Goal: Find specific page/section: Find specific page/section

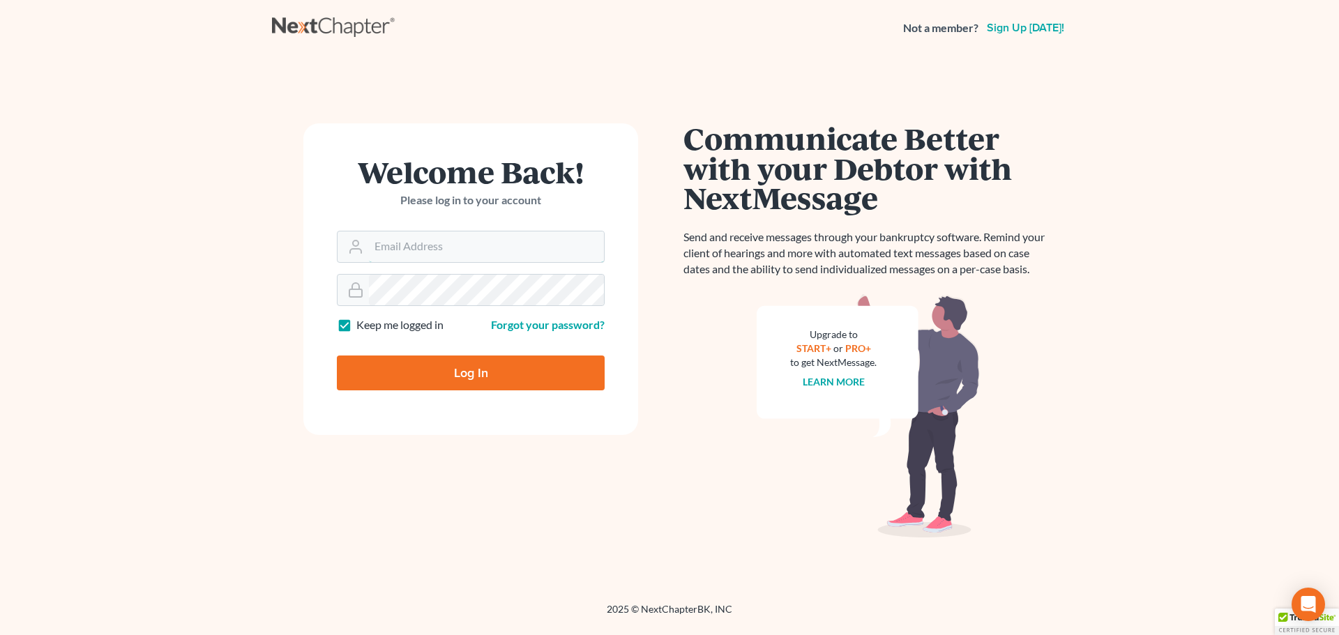
type input "mcurrie@klplawfirm.net"
drag, startPoint x: 455, startPoint y: 370, endPoint x: 138, endPoint y: 106, distance: 412.8
click at [455, 370] on input "Log In" at bounding box center [471, 373] width 268 height 35
type input "Thinking..."
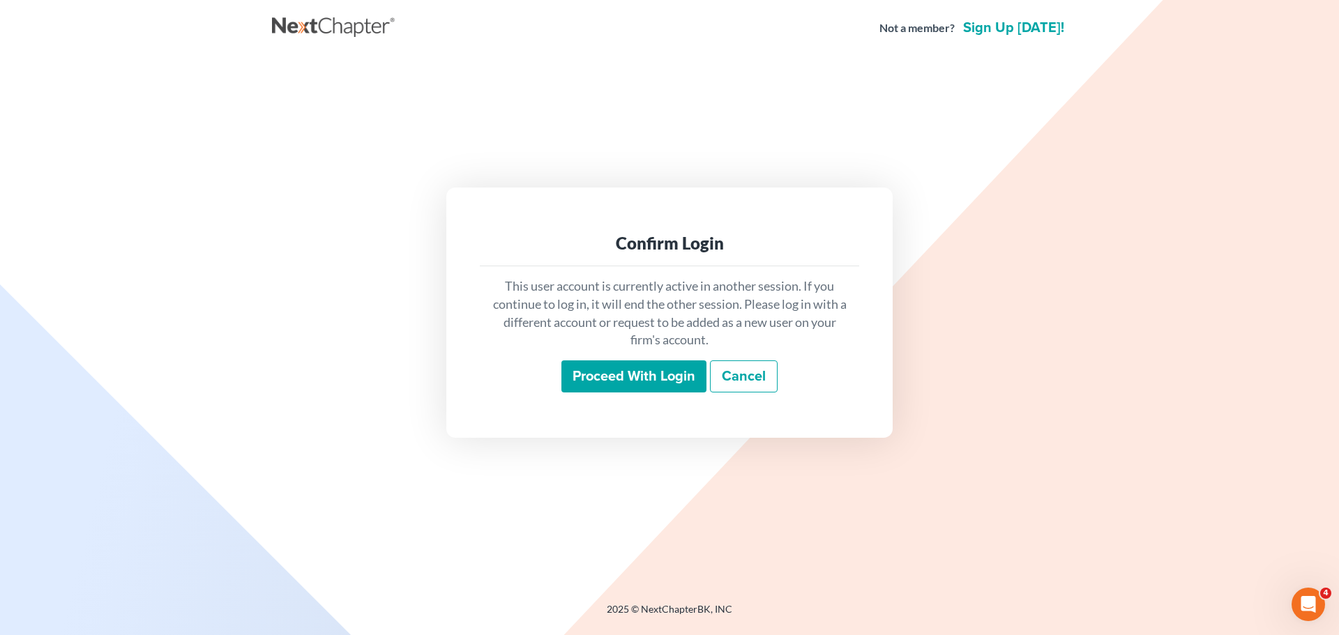
click at [657, 370] on input "Proceed with login" at bounding box center [633, 376] width 145 height 32
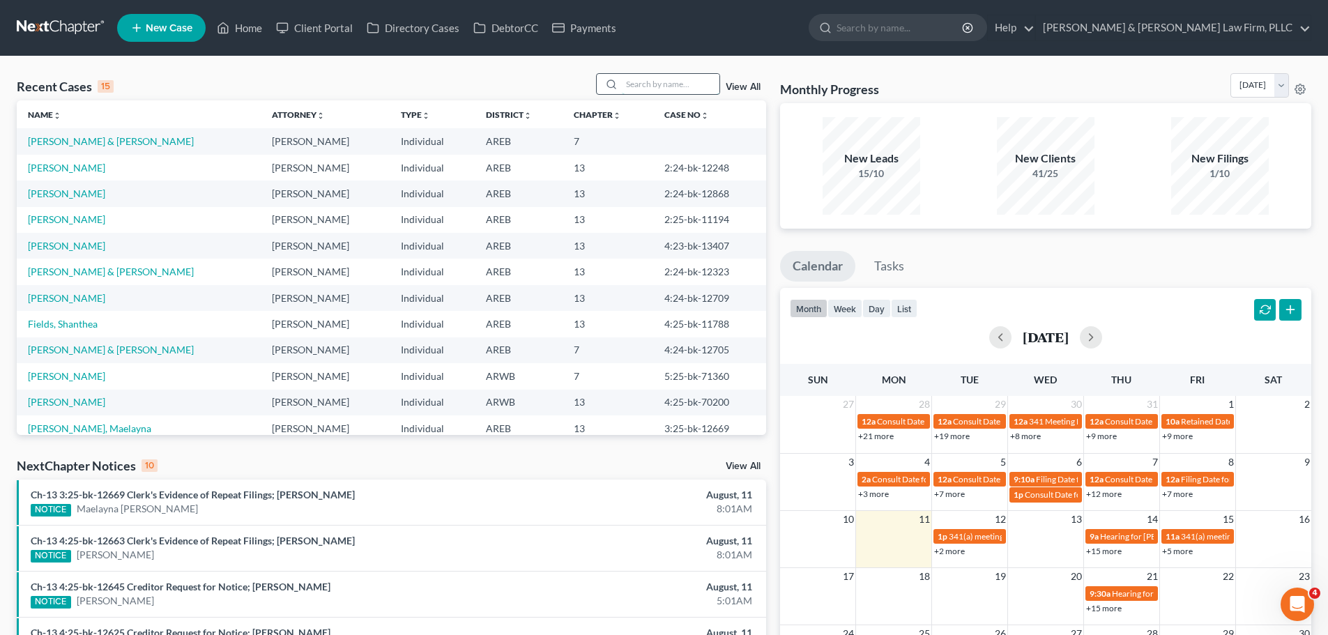
click at [657, 79] on input "search" at bounding box center [671, 84] width 98 height 20
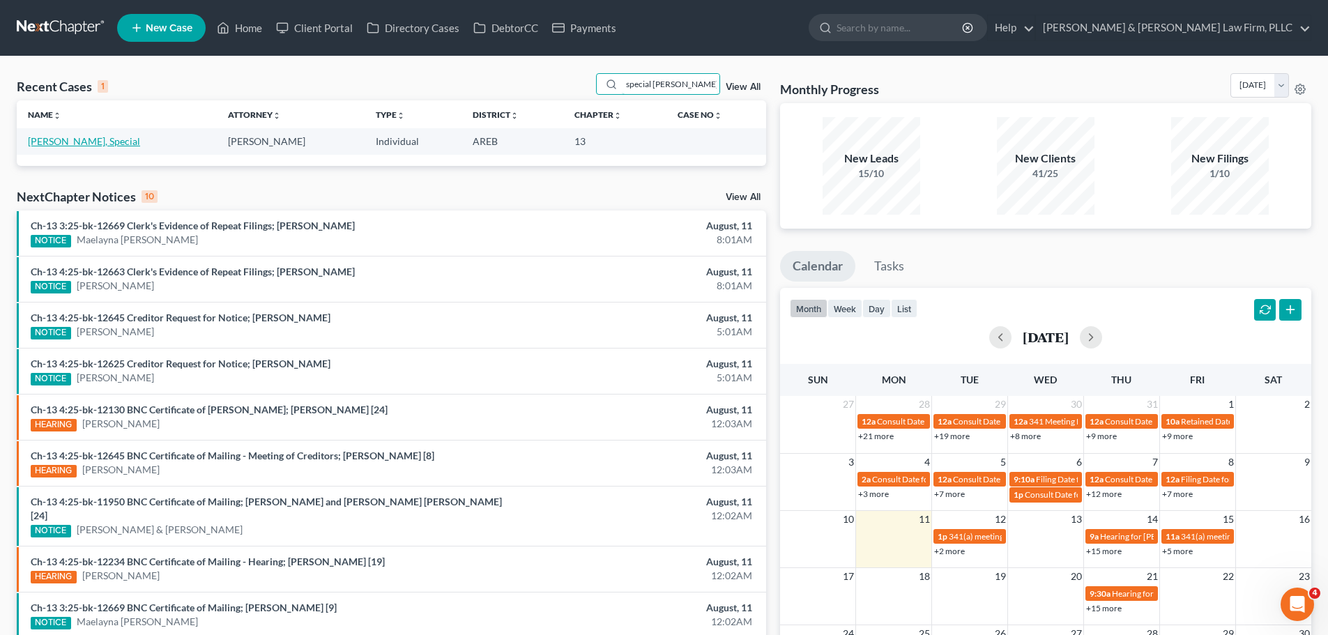
type input "special [PERSON_NAME]"
click at [84, 142] on link "[PERSON_NAME], Special" at bounding box center [84, 141] width 112 height 12
select select "0"
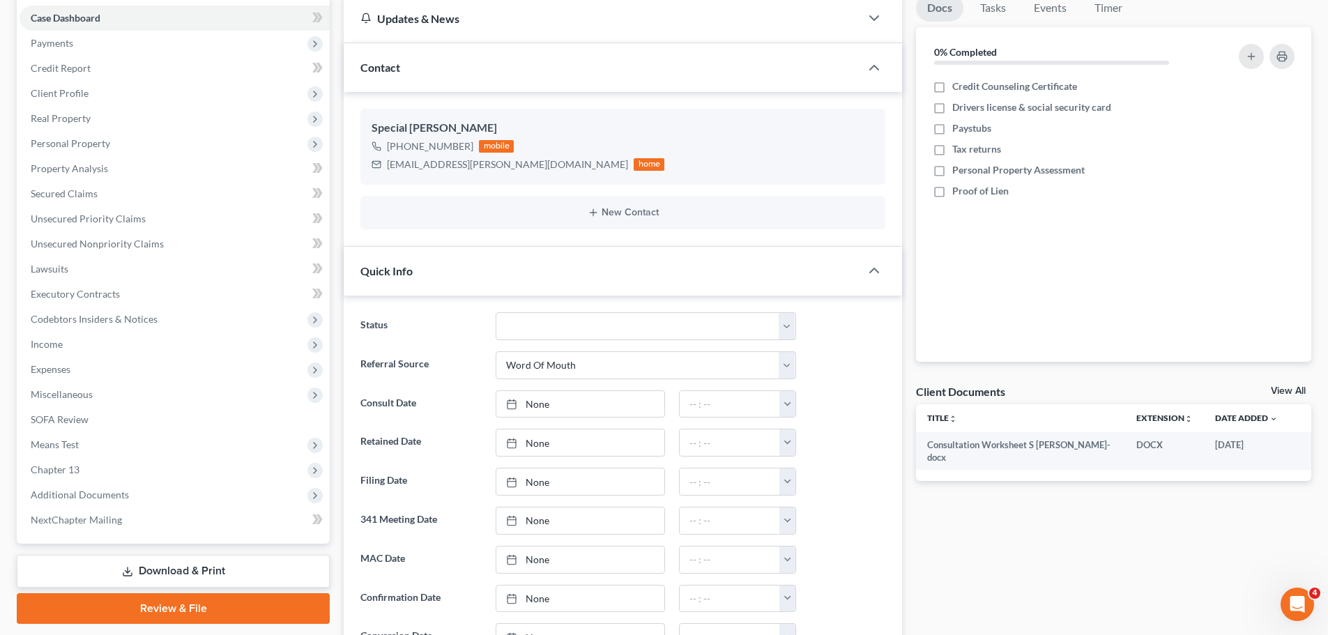
click at [1290, 387] on link "View All" at bounding box center [1288, 391] width 35 height 10
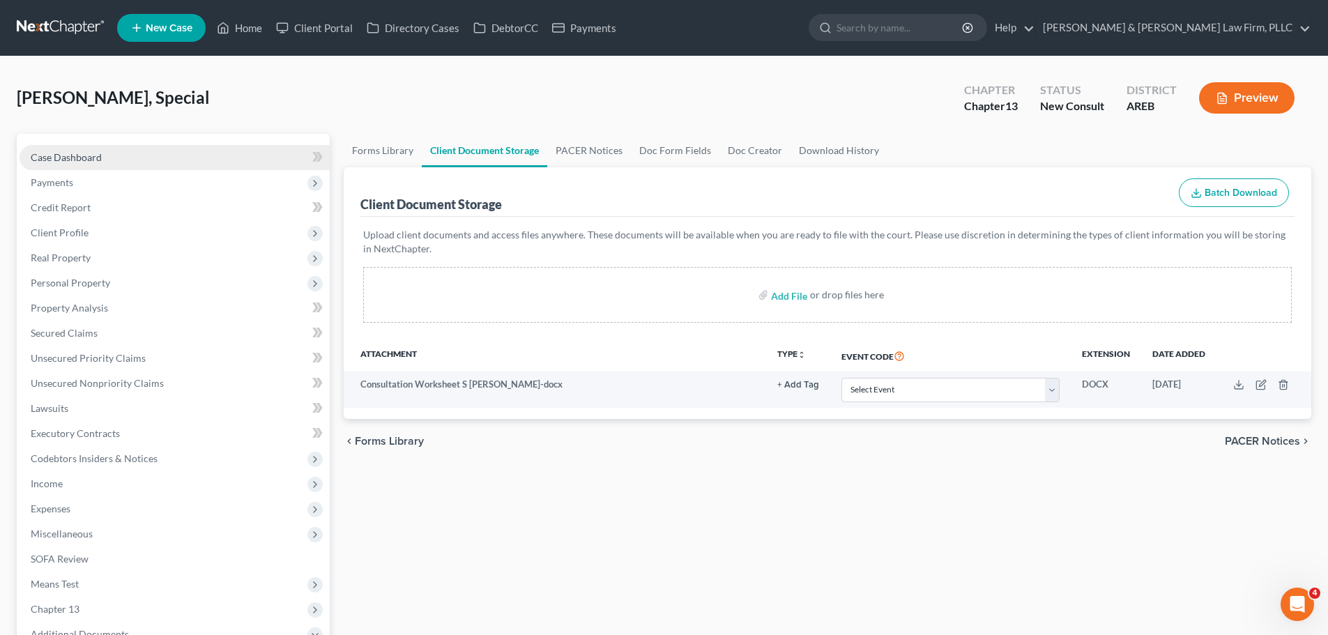
click at [107, 162] on link "Case Dashboard" at bounding box center [175, 157] width 310 height 25
select select "0"
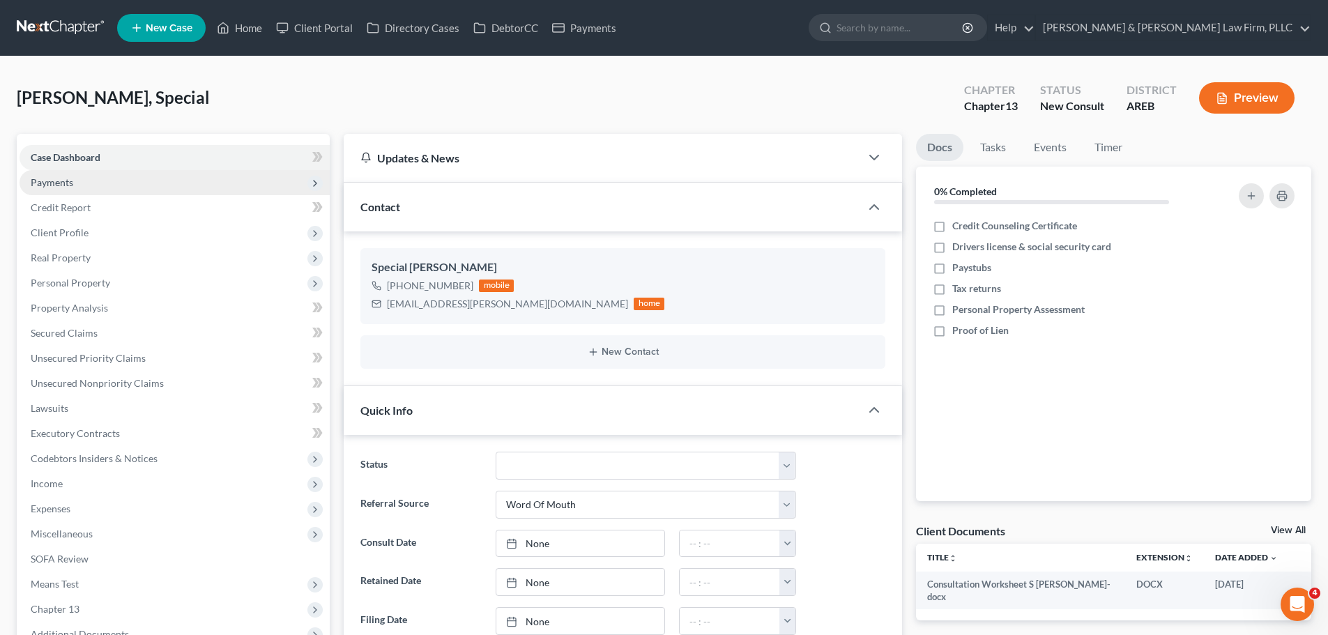
click at [82, 185] on span "Payments" at bounding box center [175, 182] width 310 height 25
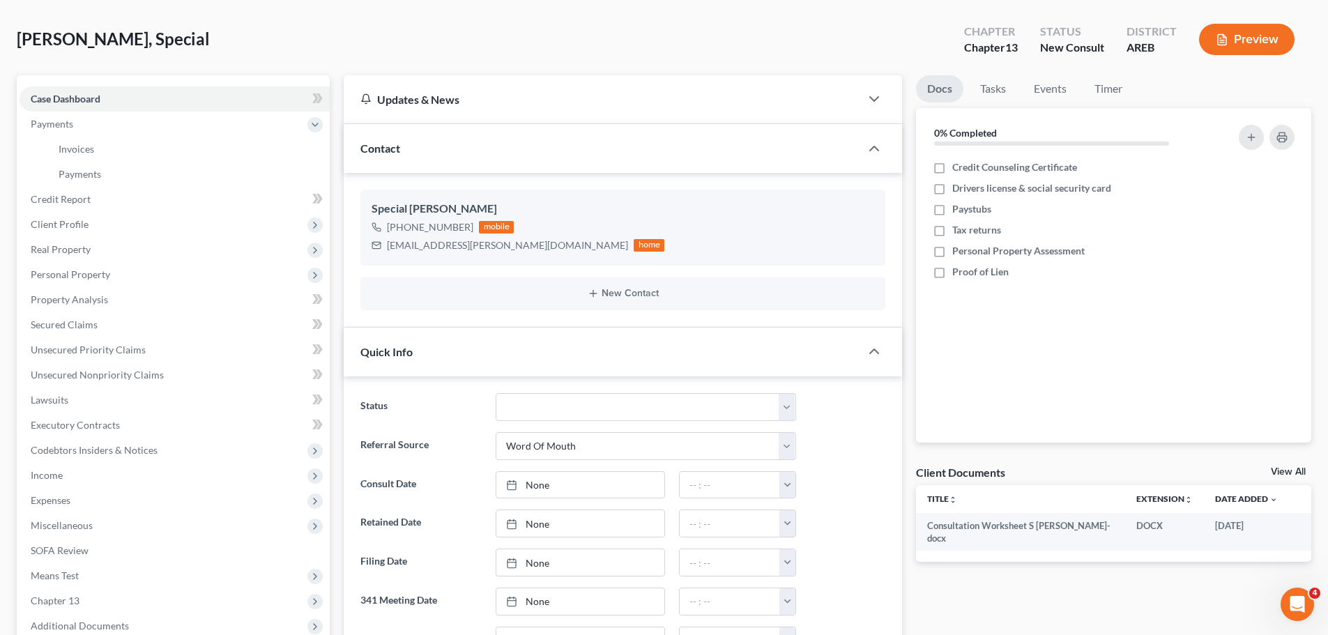
scroll to position [139, 0]
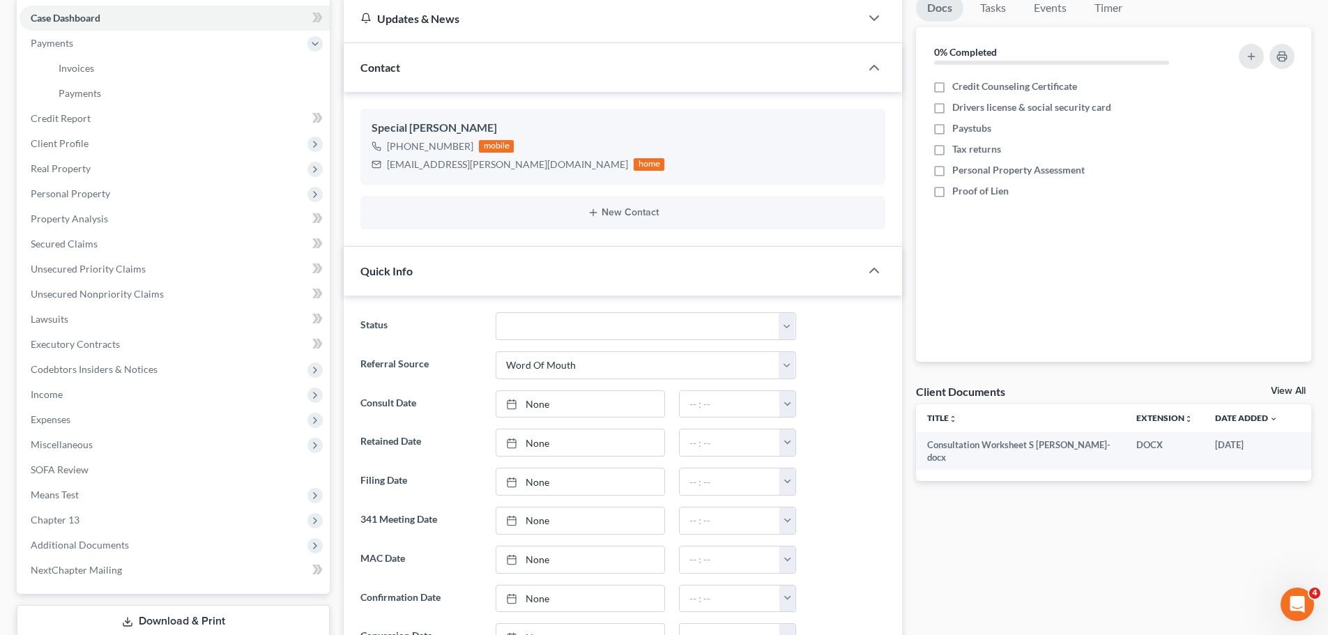
click at [1282, 386] on link "View All" at bounding box center [1288, 391] width 35 height 10
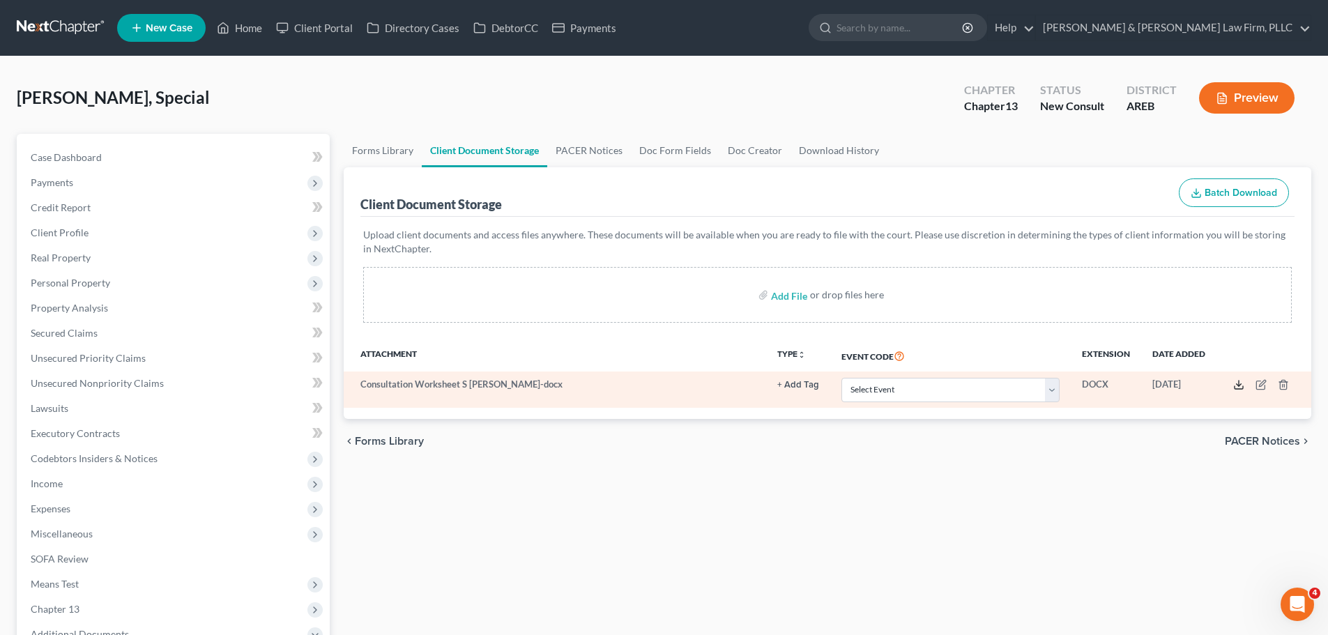
click at [1237, 387] on icon at bounding box center [1238, 384] width 11 height 11
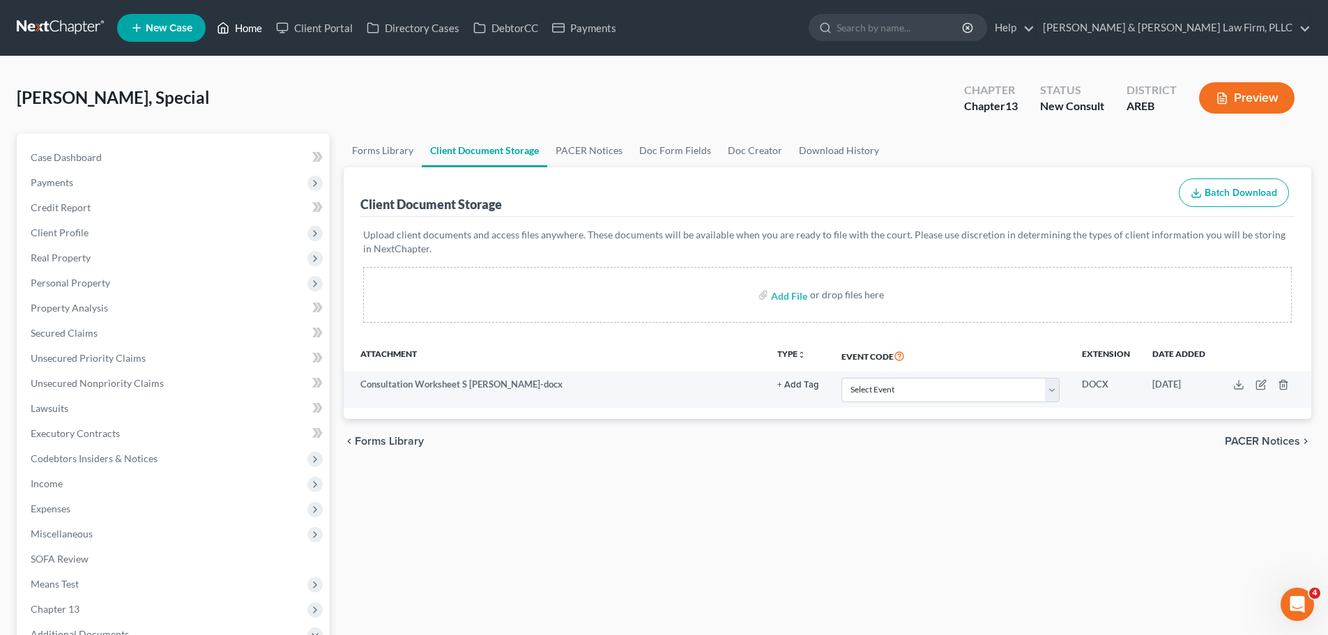
drag, startPoint x: 243, startPoint y: 31, endPoint x: 241, endPoint y: 39, distance: 8.6
click at [243, 32] on link "Home" at bounding box center [239, 27] width 59 height 25
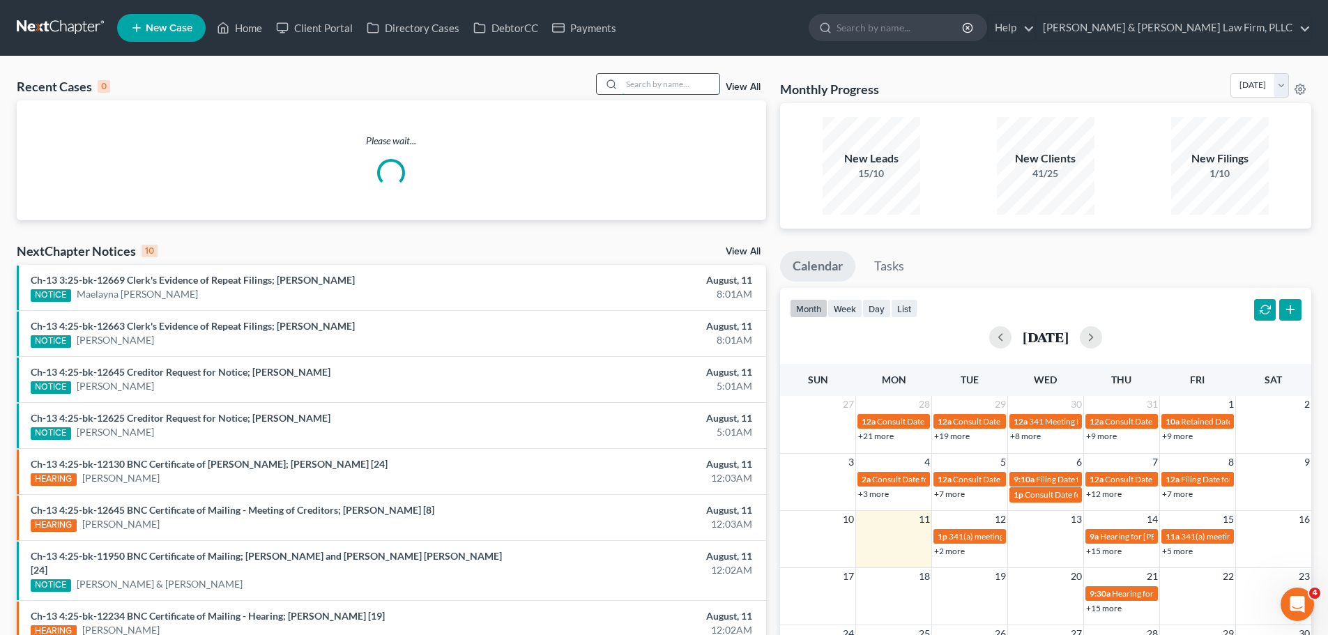
click at [657, 82] on input "search" at bounding box center [671, 84] width 98 height 20
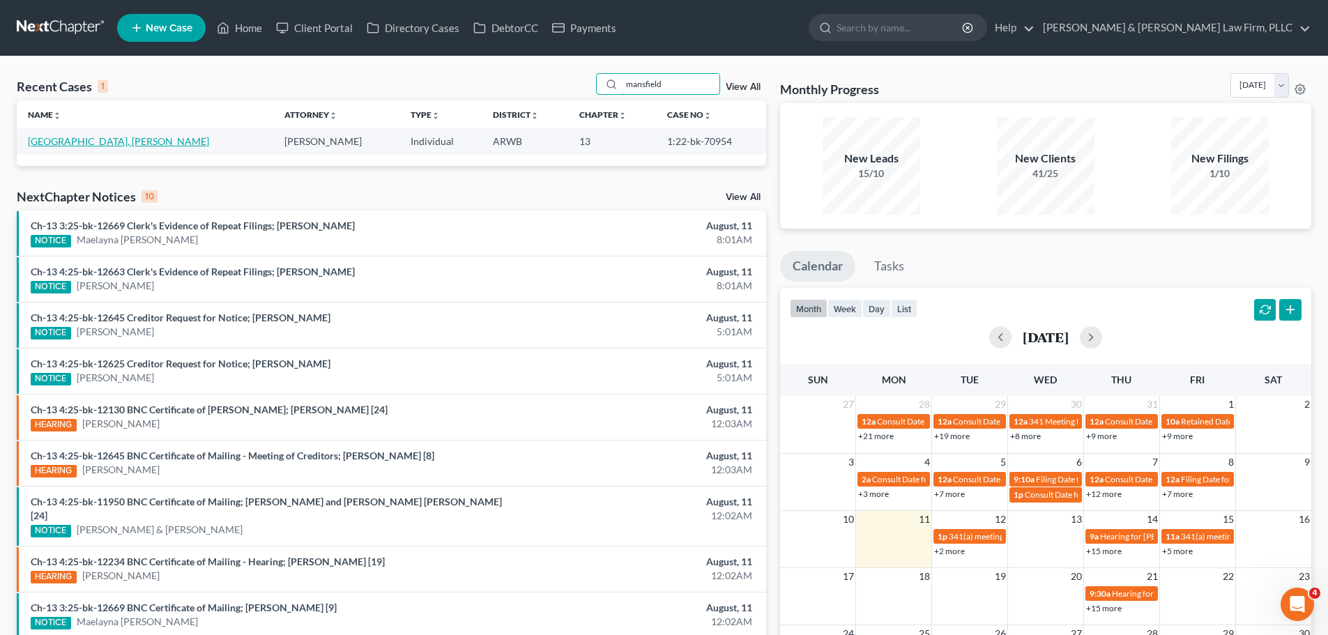
type input "mansfield"
click at [68, 142] on link "[GEOGRAPHIC_DATA], [PERSON_NAME]" at bounding box center [118, 141] width 181 height 12
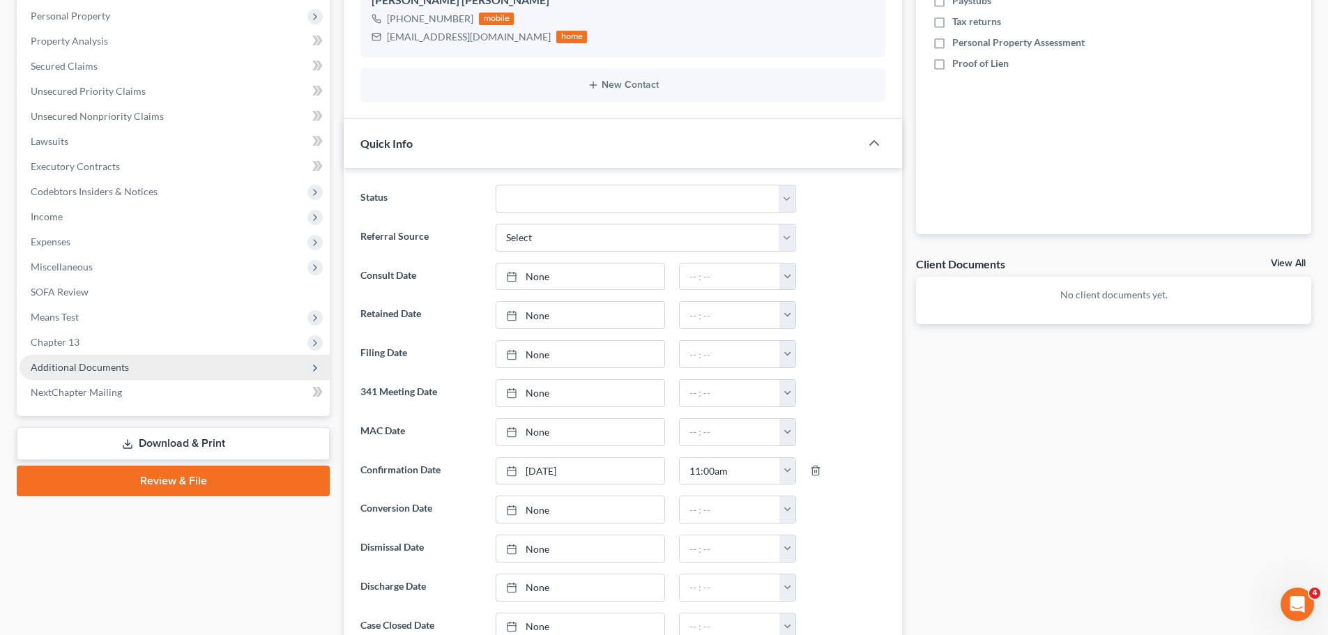
scroll to position [279, 0]
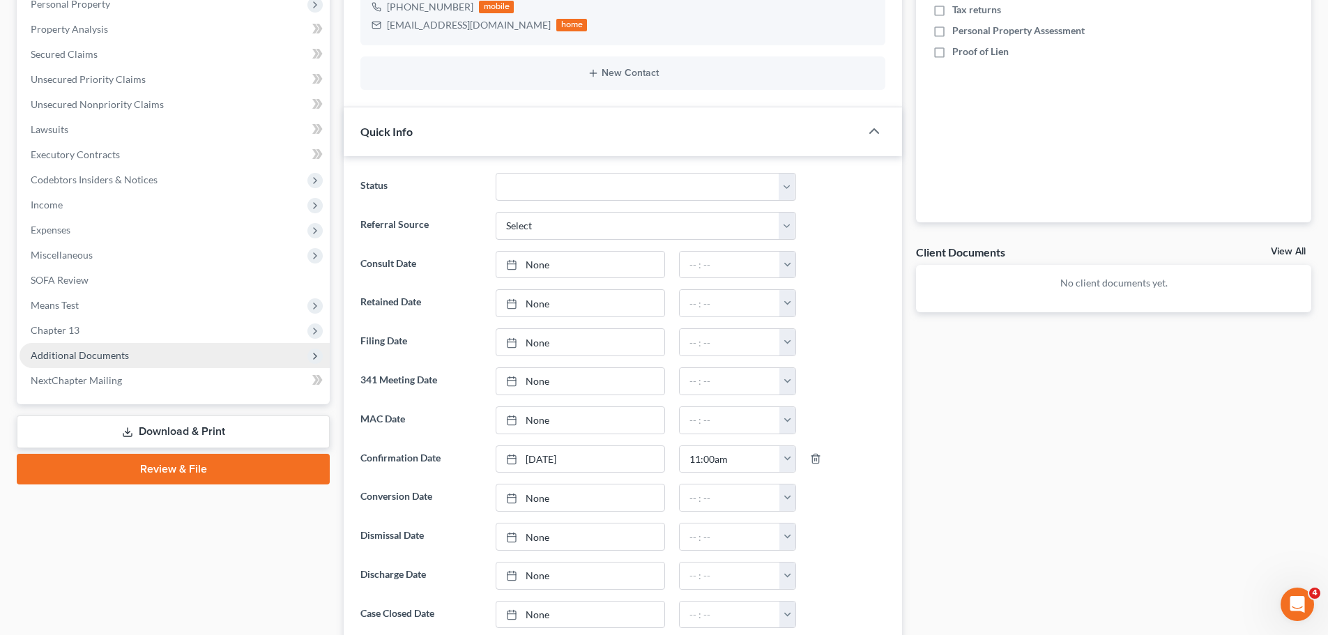
click at [162, 346] on span "Additional Documents" at bounding box center [175, 355] width 310 height 25
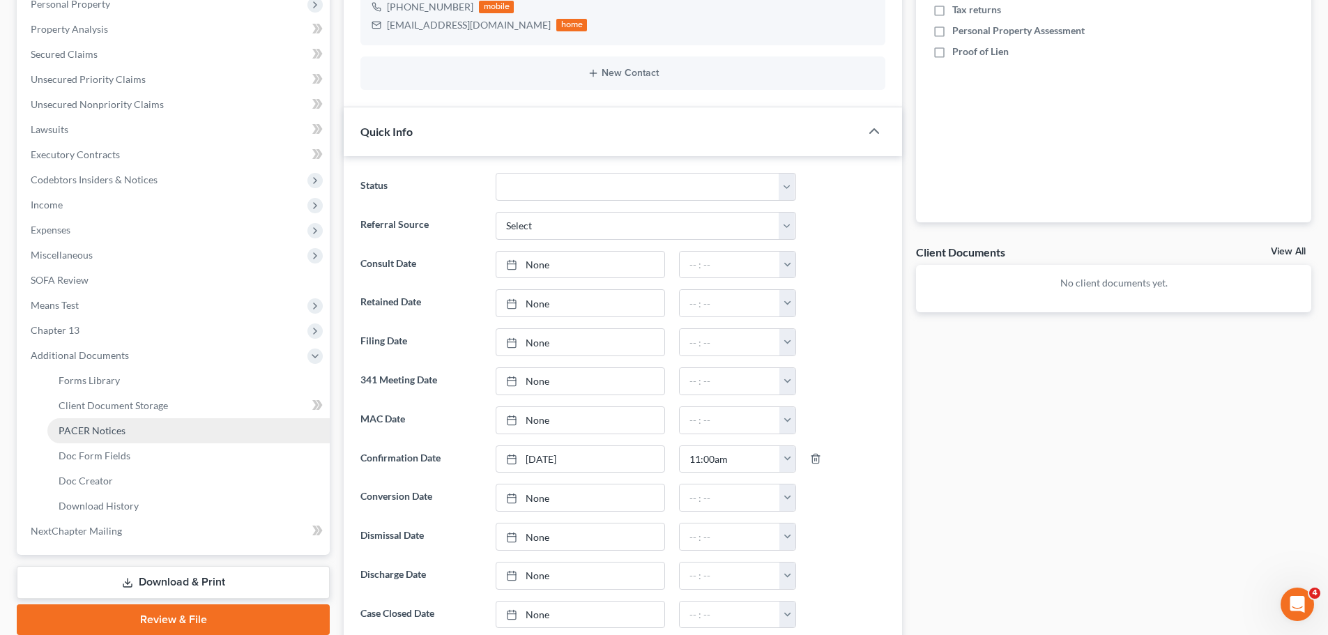
click at [135, 432] on link "PACER Notices" at bounding box center [188, 430] width 282 height 25
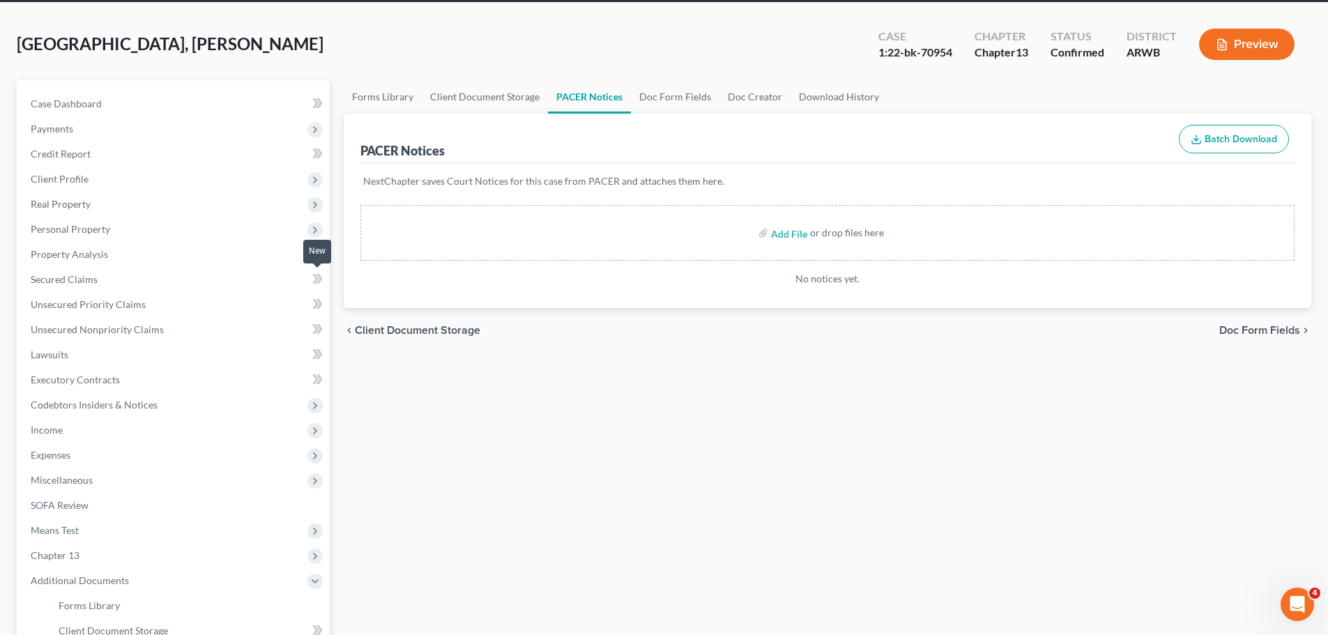
scroll to position [70, 0]
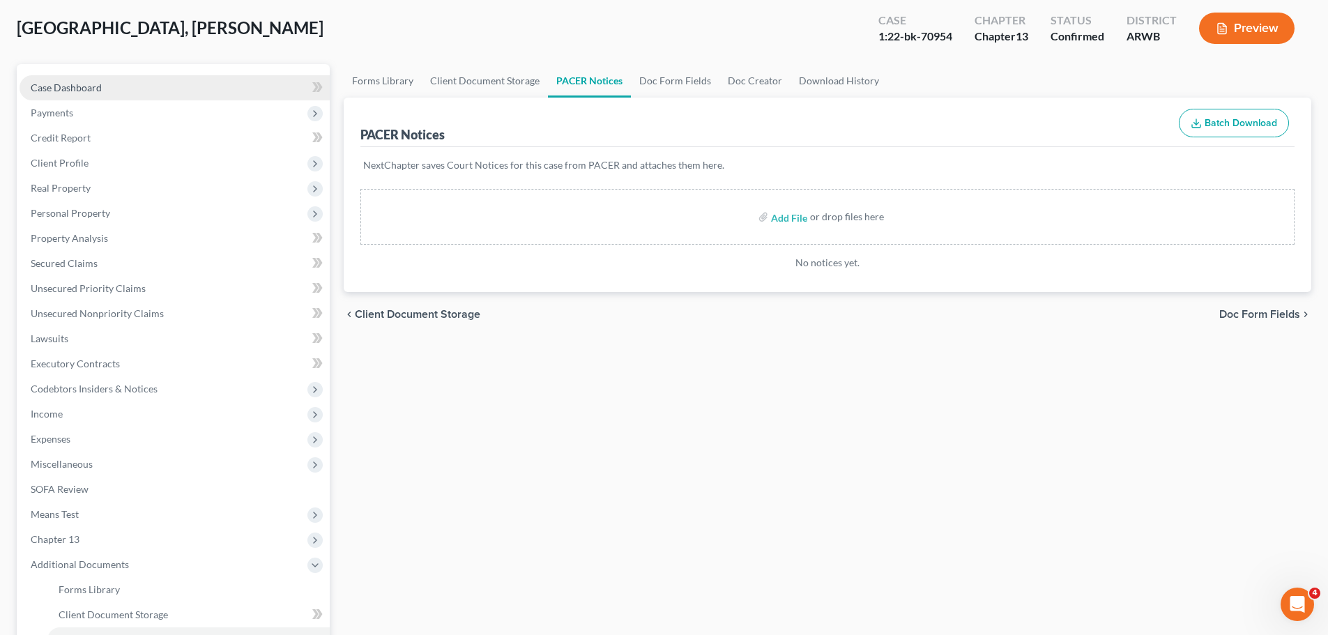
click at [116, 88] on link "Case Dashboard" at bounding box center [175, 87] width 310 height 25
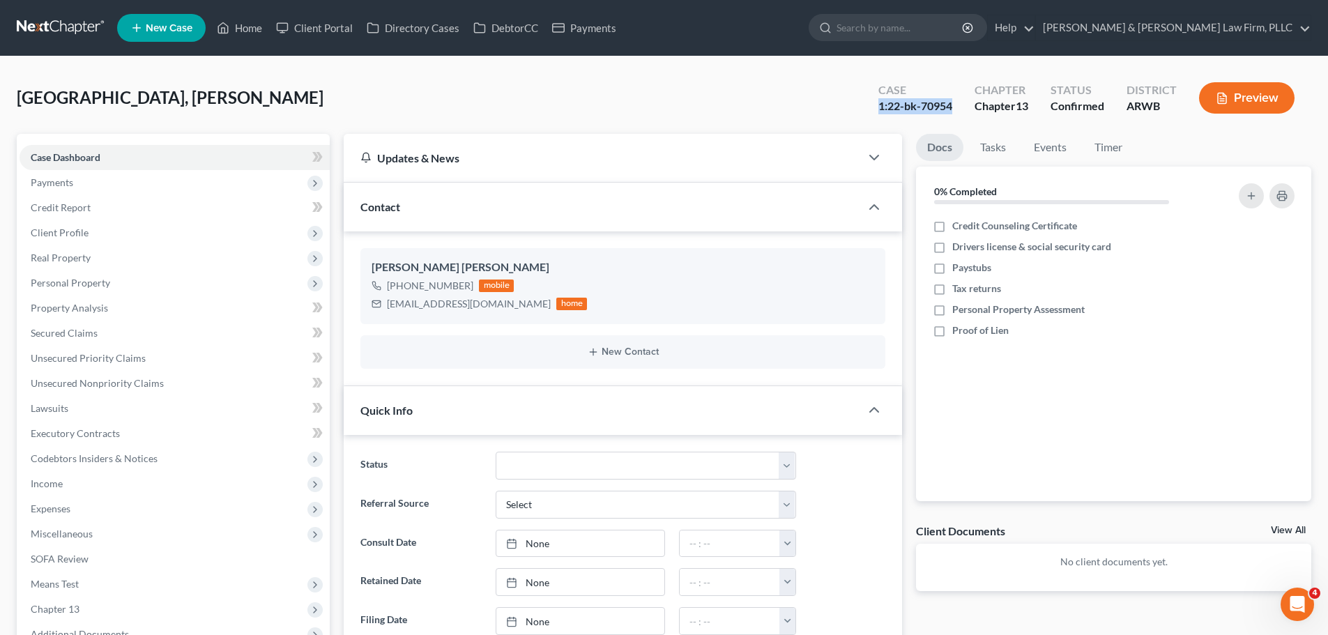
drag, startPoint x: 871, startPoint y: 102, endPoint x: 949, endPoint y: 105, distance: 78.1
click at [949, 105] on div "Case 1:22-bk-70954" at bounding box center [915, 99] width 96 height 41
copy div "1:22-bk-70954"
click at [235, 19] on link "Home" at bounding box center [239, 27] width 59 height 25
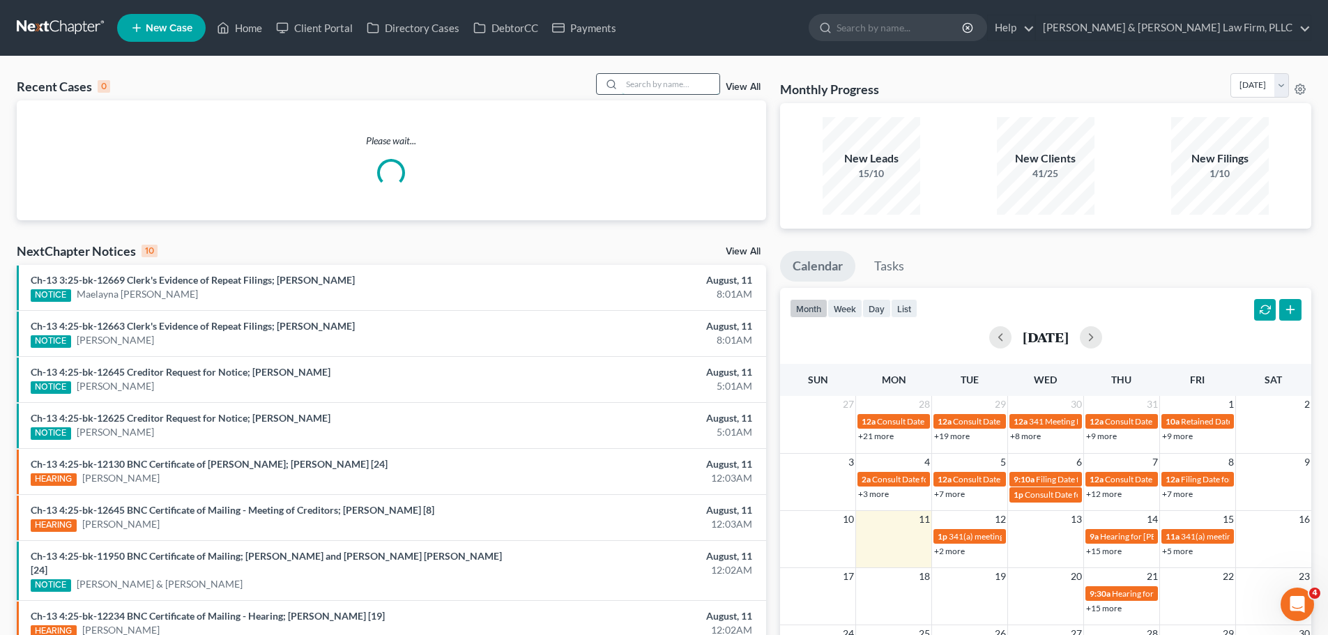
click at [655, 77] on input "search" at bounding box center [671, 84] width 98 height 20
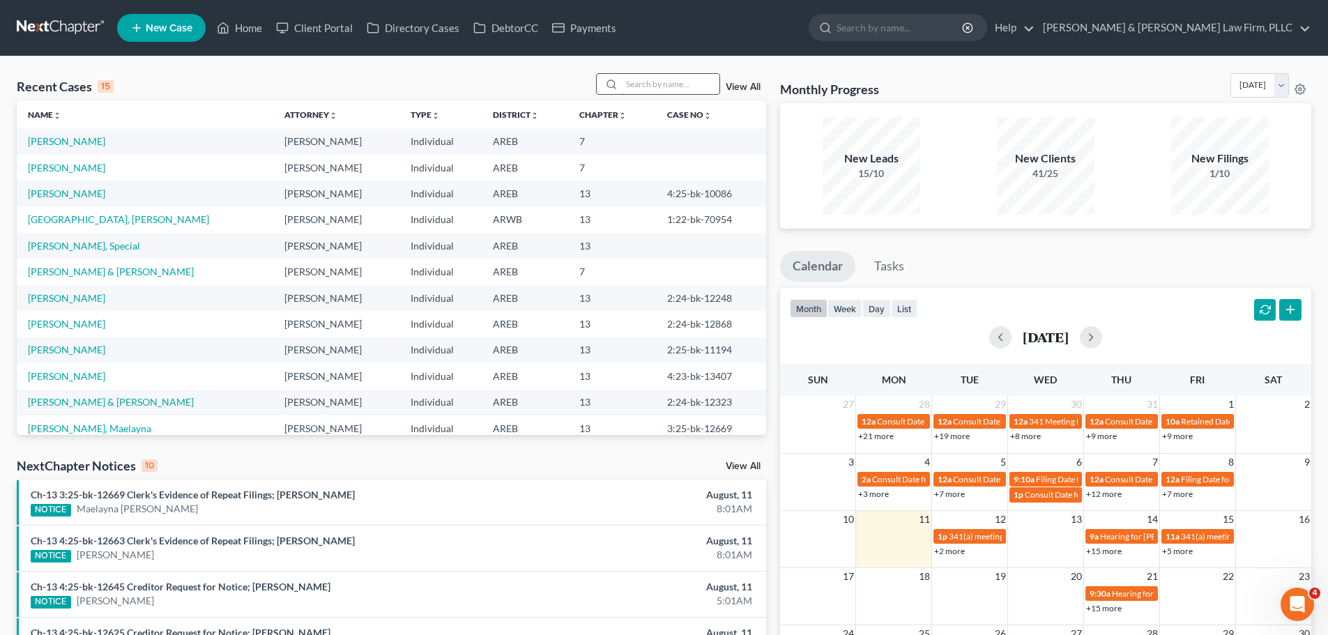
click at [675, 87] on input "search" at bounding box center [671, 84] width 98 height 20
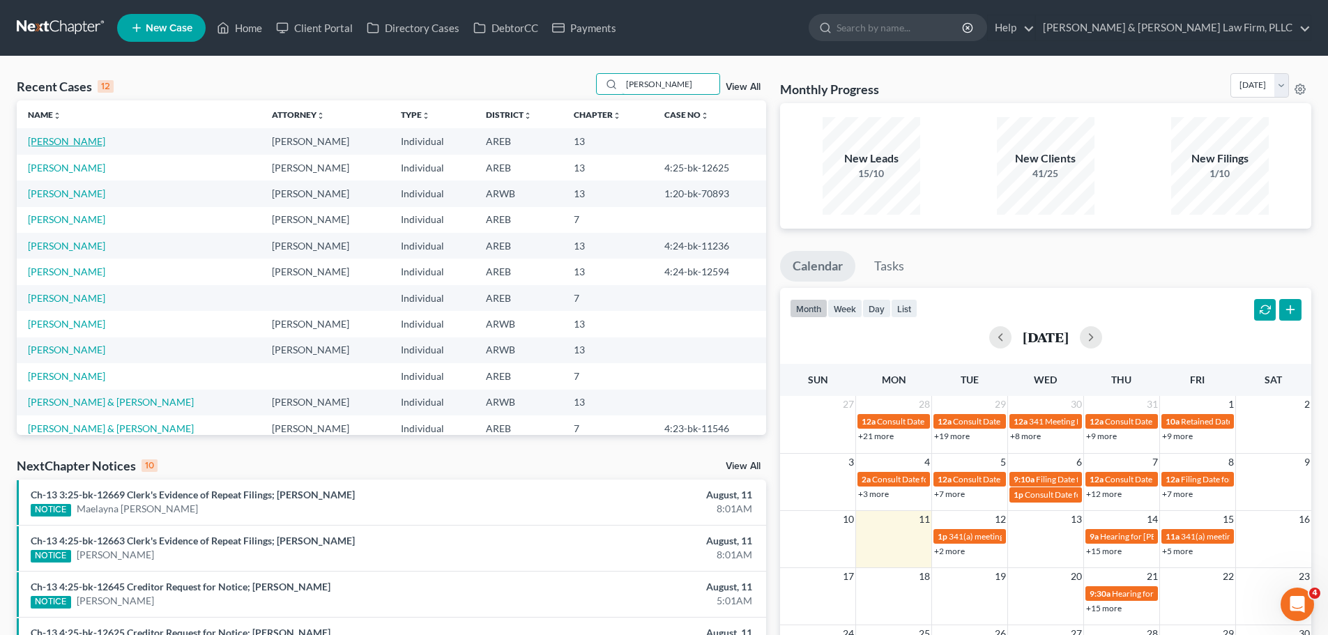
type input "[PERSON_NAME]"
click at [73, 135] on link "[PERSON_NAME]" at bounding box center [66, 141] width 77 height 12
select select "2"
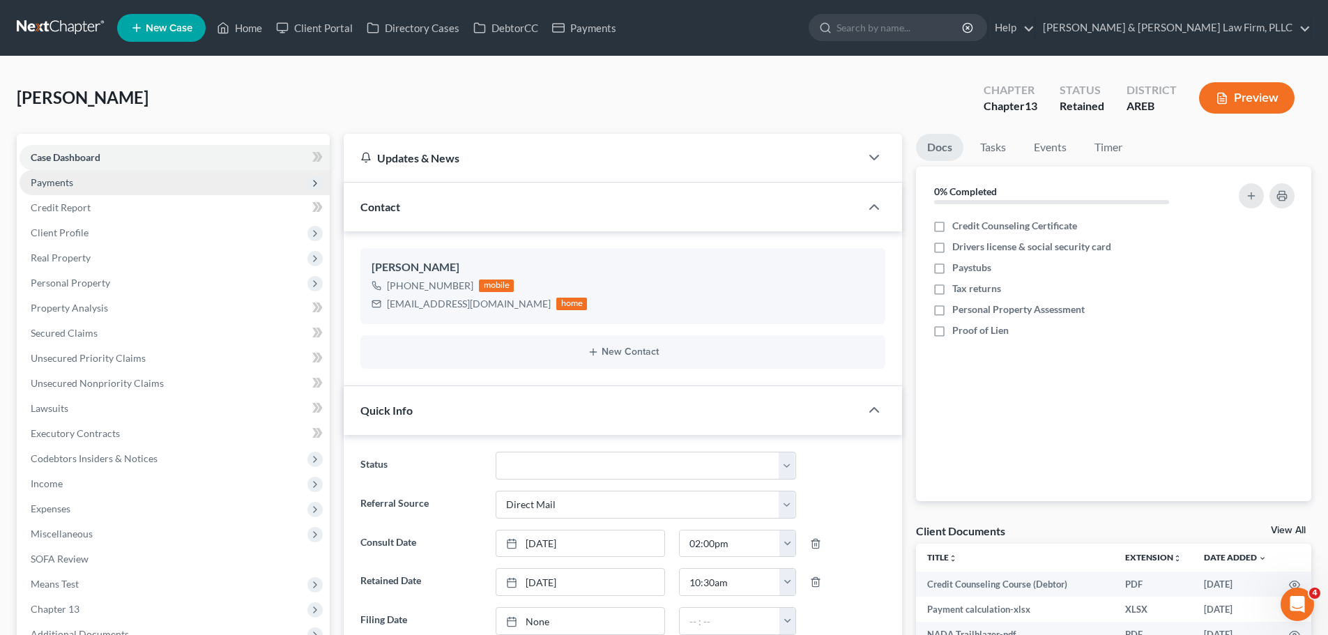
click at [80, 182] on span "Payments" at bounding box center [175, 182] width 310 height 25
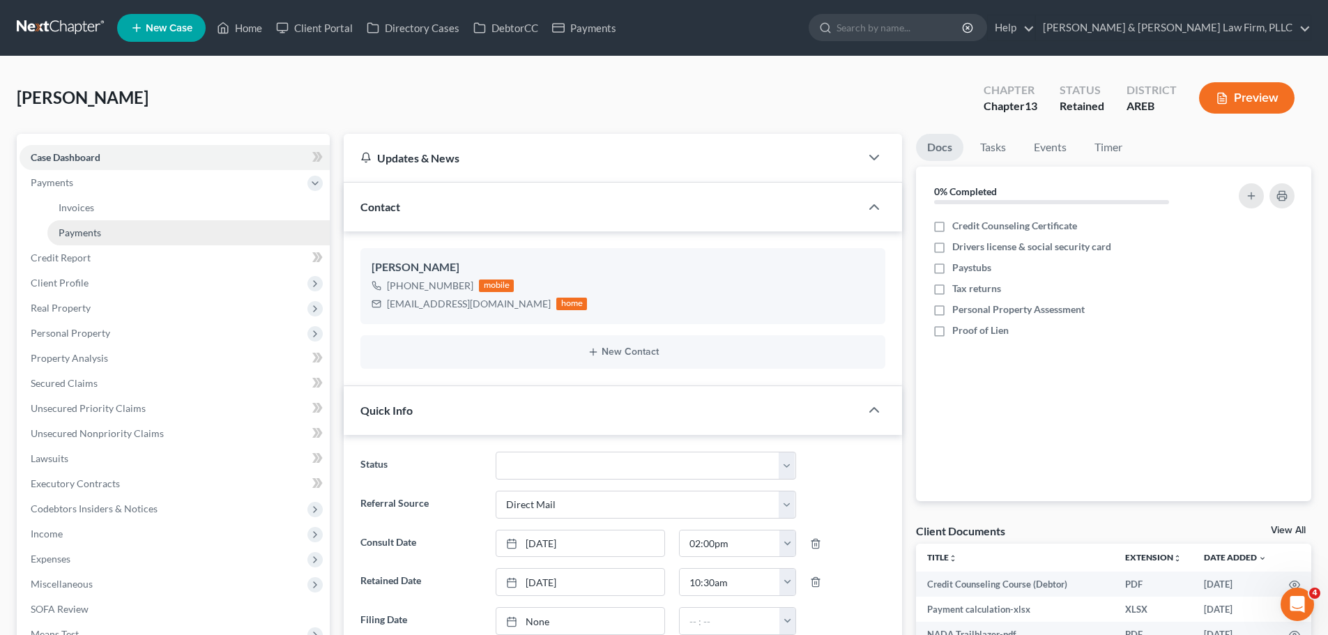
click at [105, 224] on link "Payments" at bounding box center [188, 232] width 282 height 25
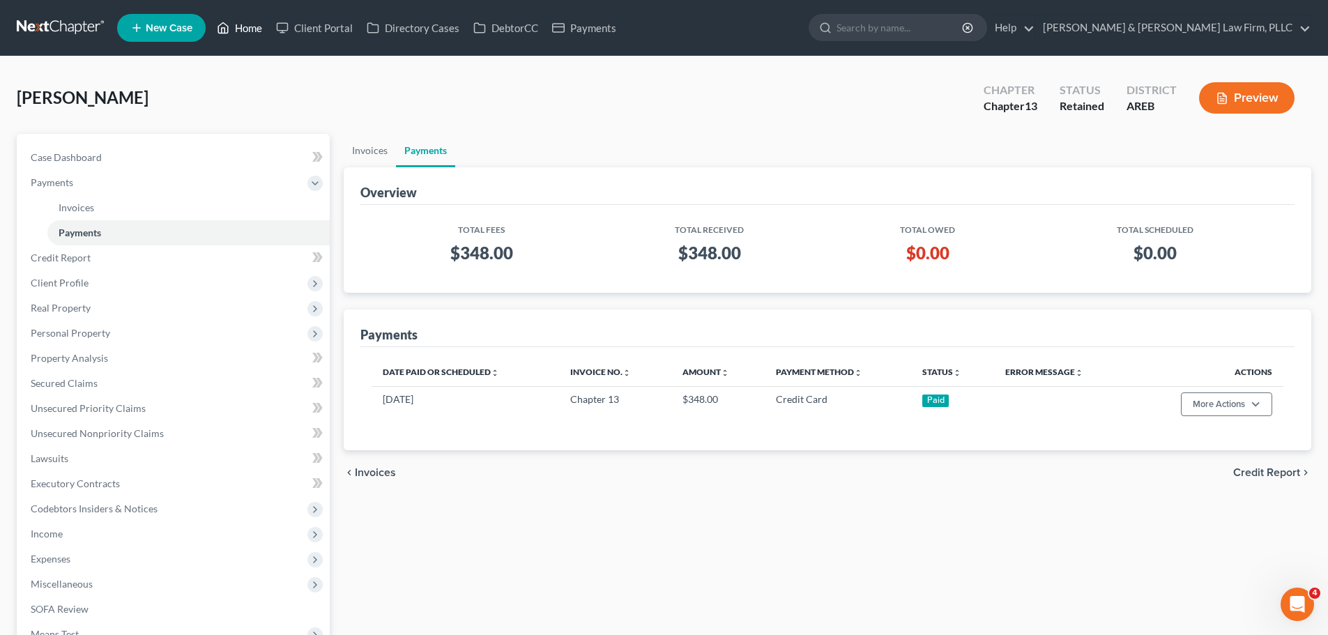
click at [229, 24] on icon at bounding box center [223, 28] width 13 height 17
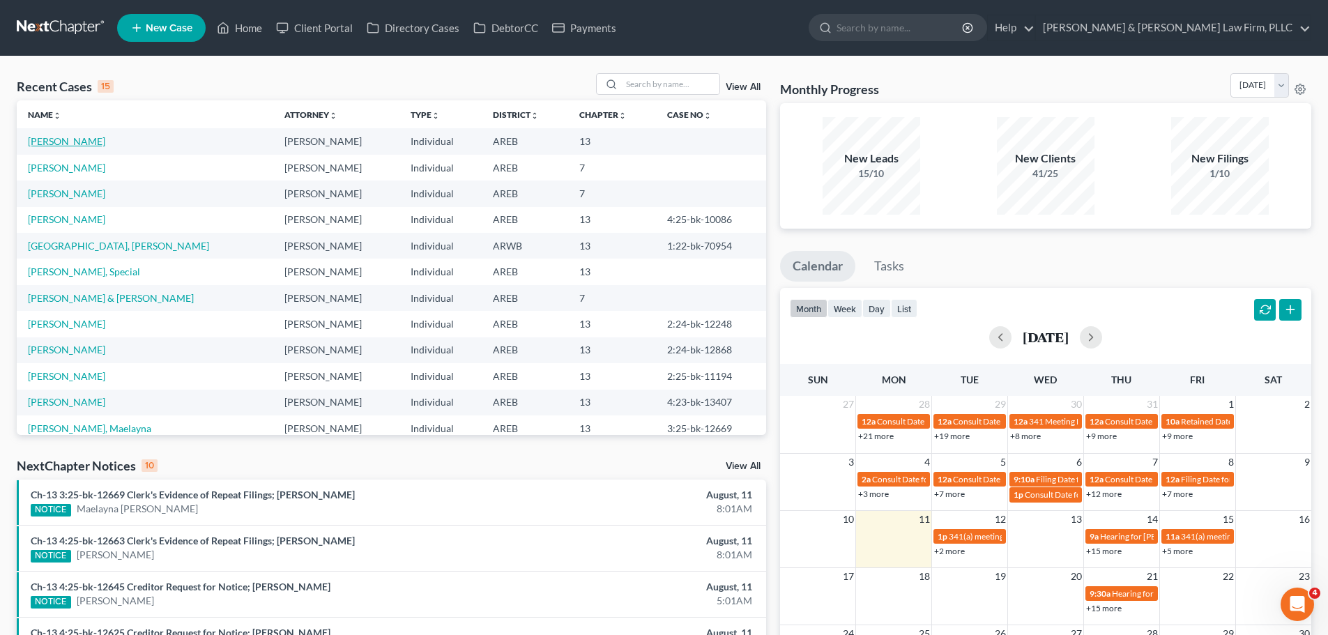
click at [83, 144] on link "[PERSON_NAME]" at bounding box center [66, 141] width 77 height 12
select select "2"
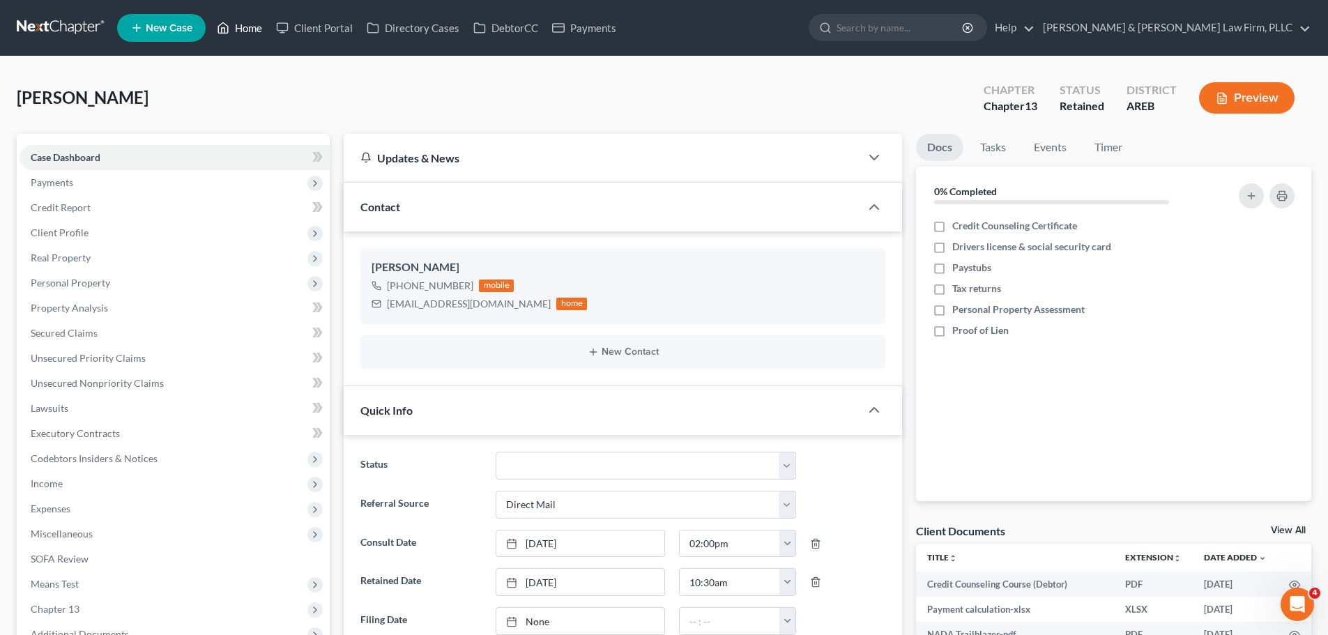
click at [236, 29] on link "Home" at bounding box center [239, 27] width 59 height 25
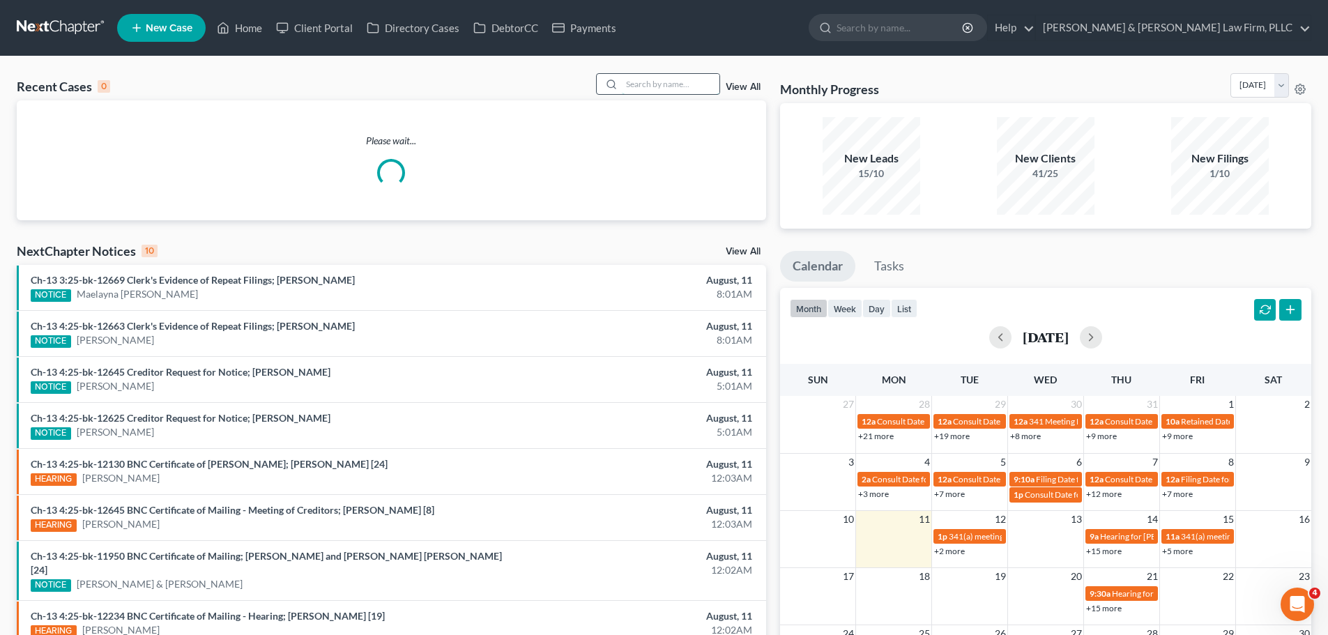
click at [648, 77] on input "search" at bounding box center [671, 84] width 98 height 20
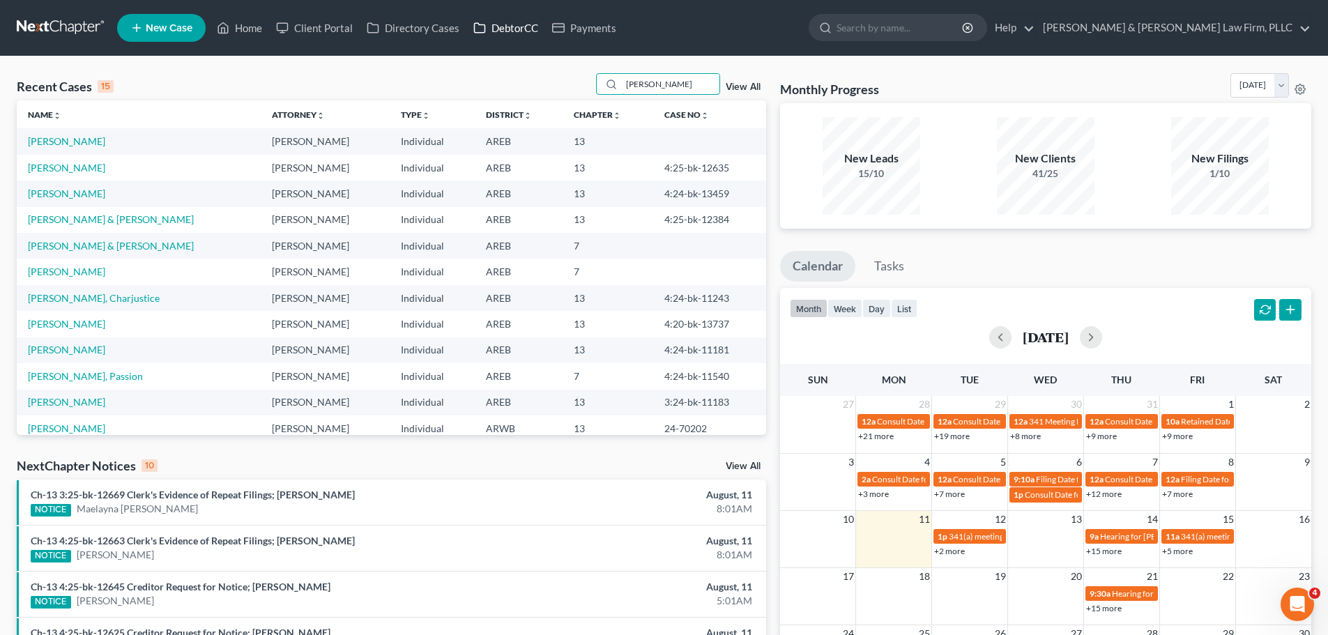
type input "[PERSON_NAME]"
click at [517, 21] on link "DebtorCC" at bounding box center [505, 27] width 79 height 25
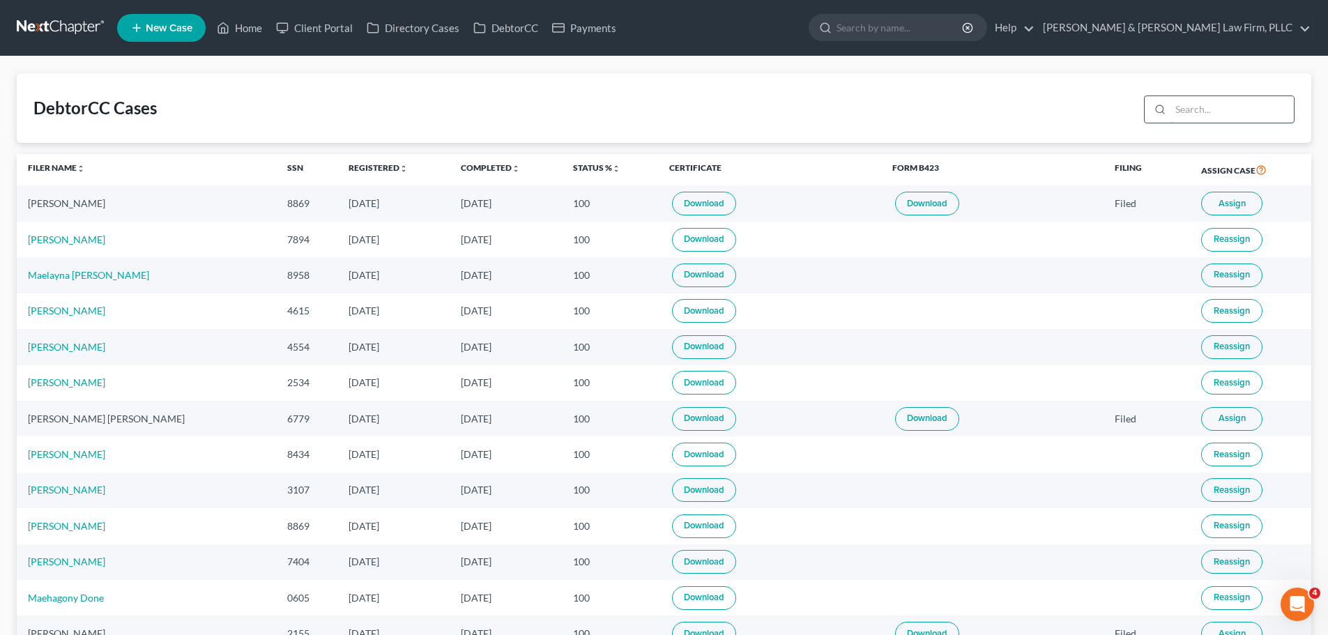
click at [1246, 115] on input "search" at bounding box center [1232, 109] width 123 height 26
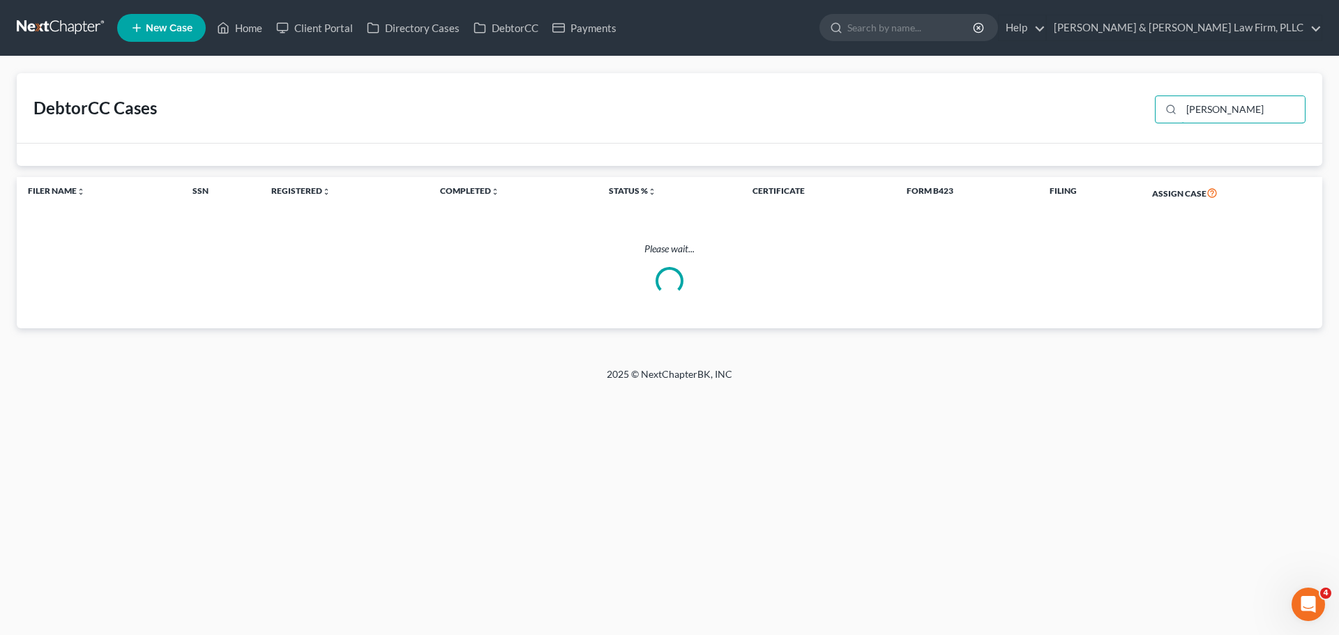
type input "[PERSON_NAME]"
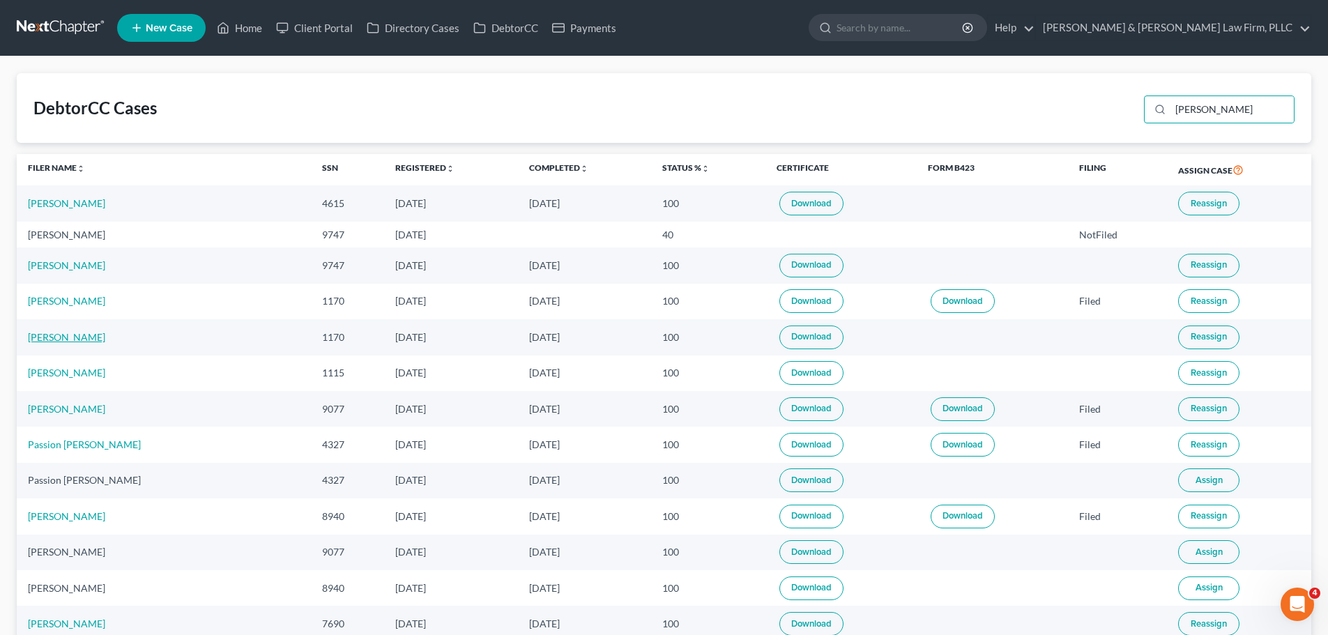
click at [68, 340] on link "[PERSON_NAME]" at bounding box center [66, 337] width 77 height 12
select select "2"
